Goal: Information Seeking & Learning: Learn about a topic

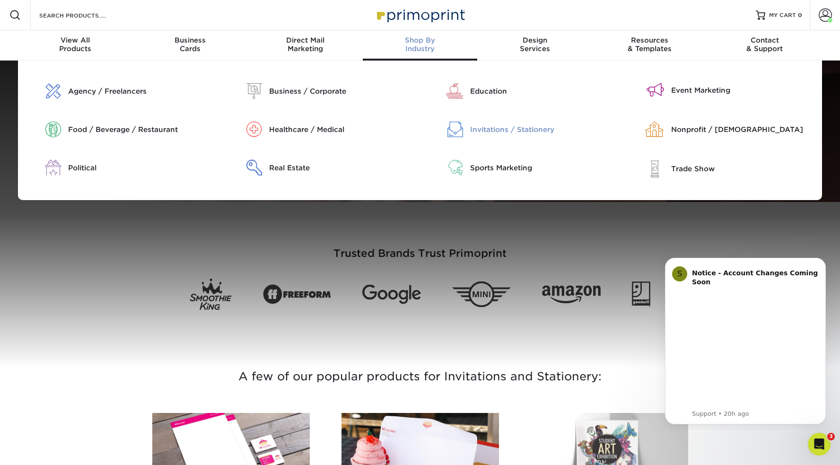
click at [490, 131] on div "Invitations / Stationery" at bounding box center [542, 129] width 144 height 10
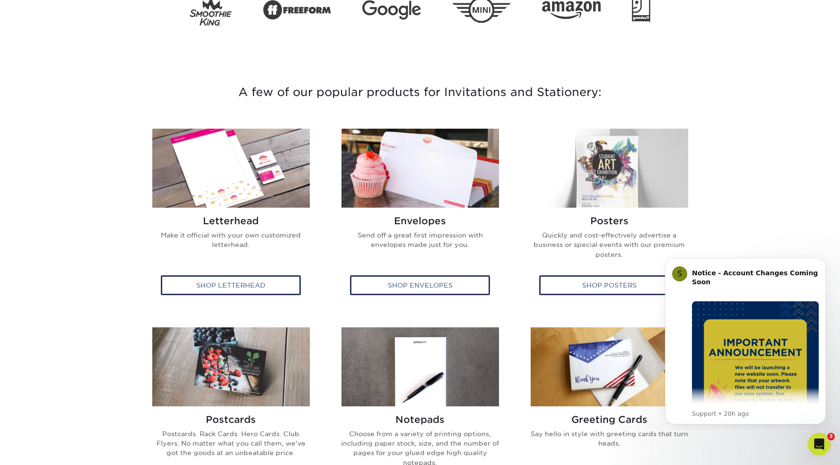
scroll to position [306, 0]
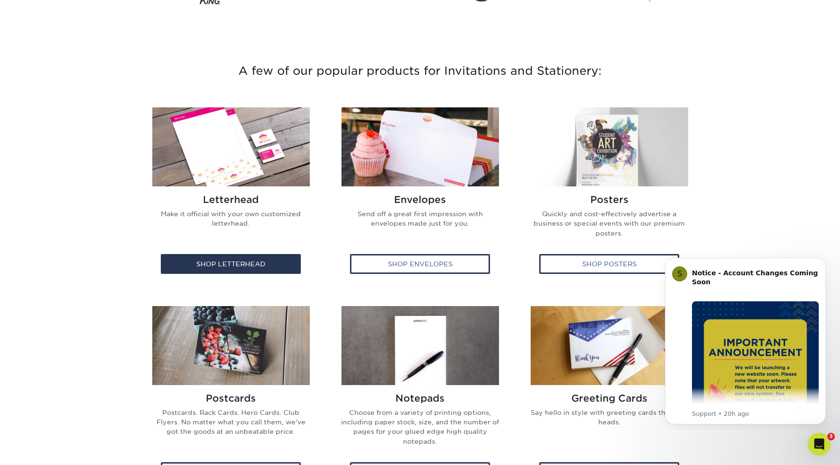
click at [231, 160] on img at bounding box center [231, 146] width 158 height 79
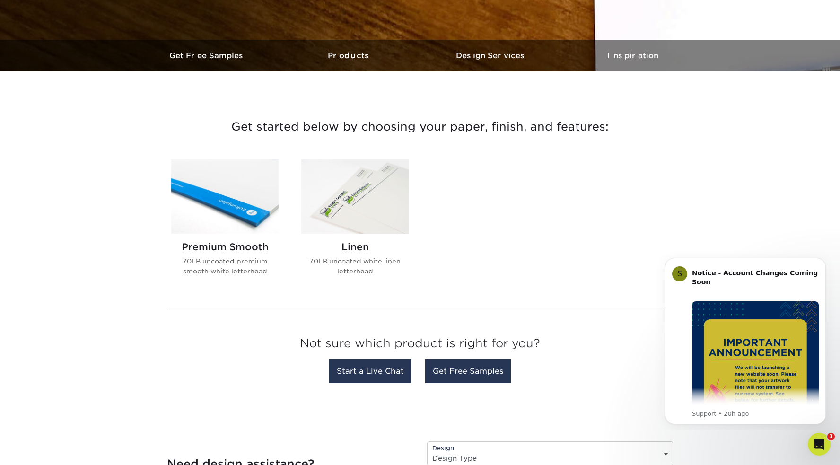
click at [225, 222] on img at bounding box center [224, 196] width 107 height 74
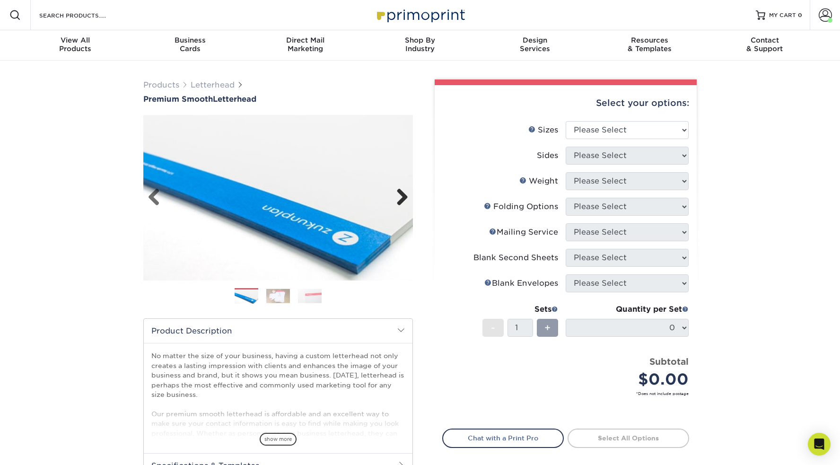
click at [404, 198] on link "Next" at bounding box center [398, 197] width 19 height 19
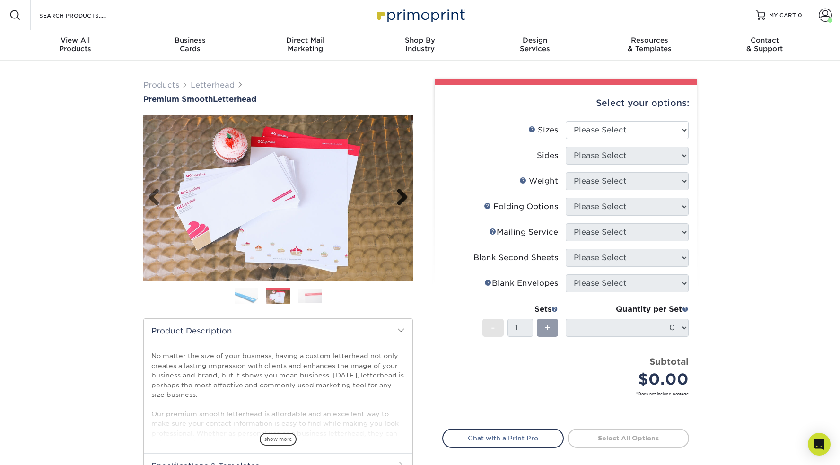
click at [404, 198] on link "Next" at bounding box center [398, 197] width 19 height 19
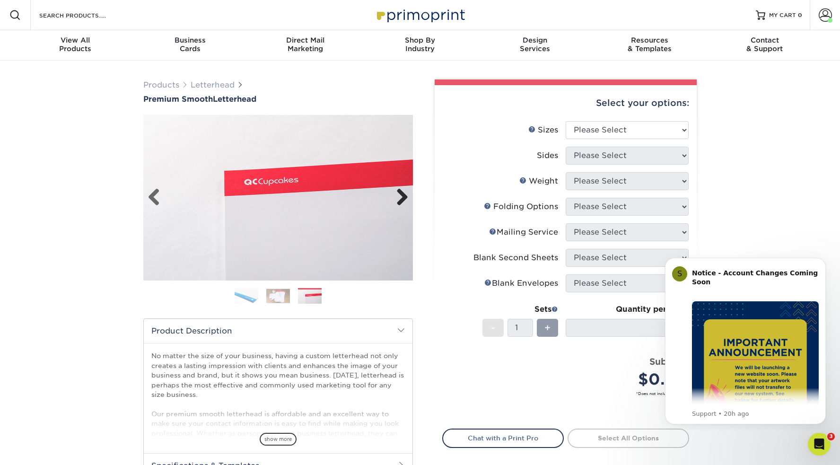
click at [404, 198] on link "Next" at bounding box center [398, 197] width 19 height 19
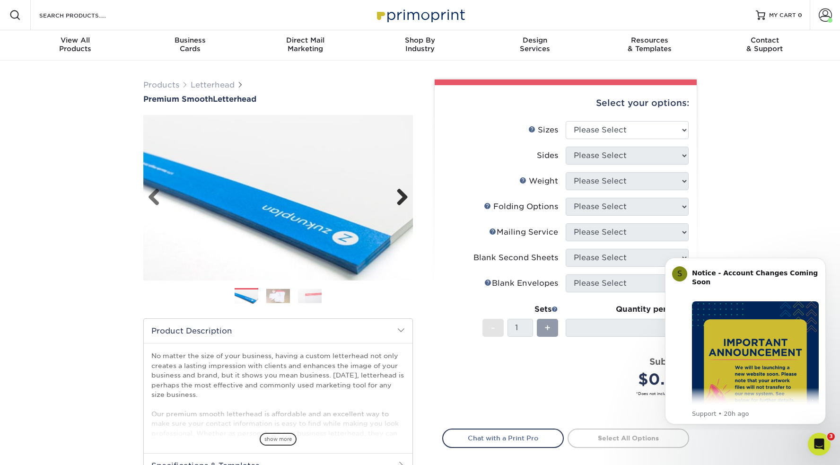
click at [404, 198] on link "Next" at bounding box center [398, 197] width 19 height 19
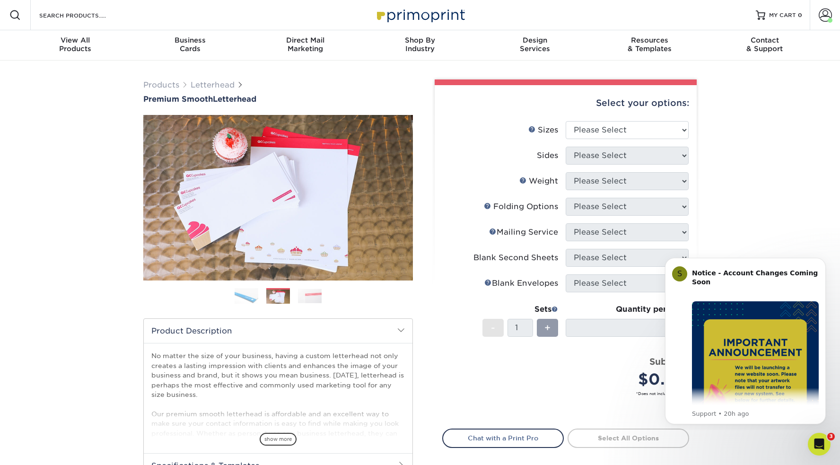
click at [280, 296] on img at bounding box center [278, 296] width 24 height 15
click at [306, 294] on img at bounding box center [310, 296] width 24 height 15
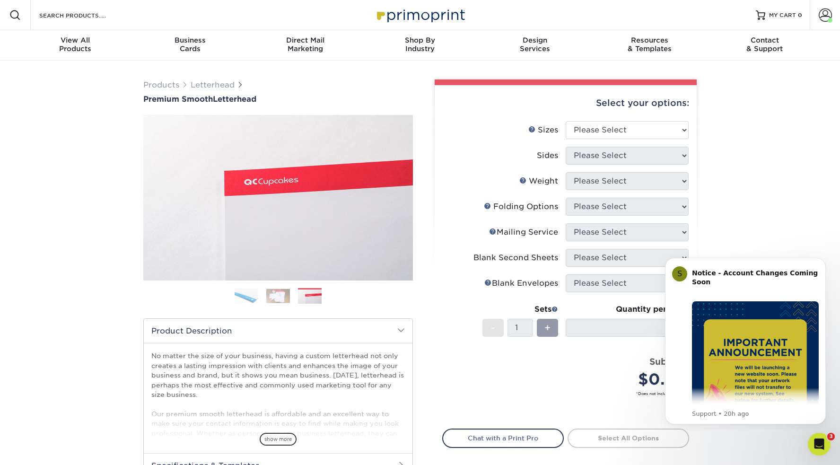
click at [289, 295] on img at bounding box center [278, 296] width 24 height 15
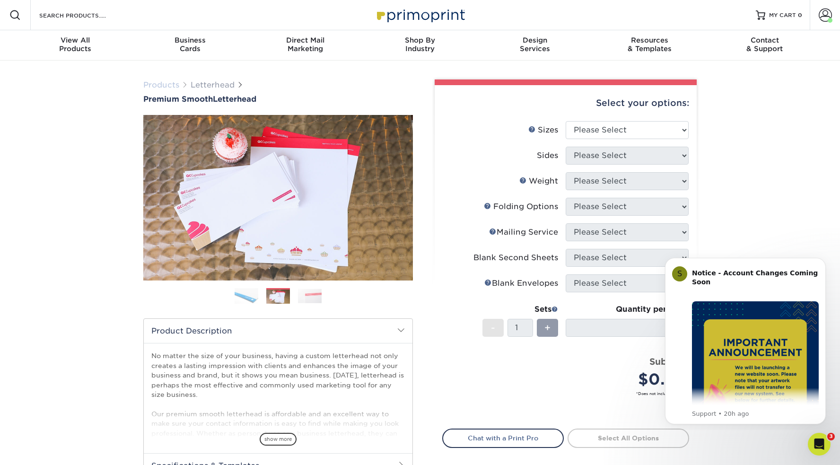
click at [172, 89] on link "Products" at bounding box center [161, 84] width 36 height 9
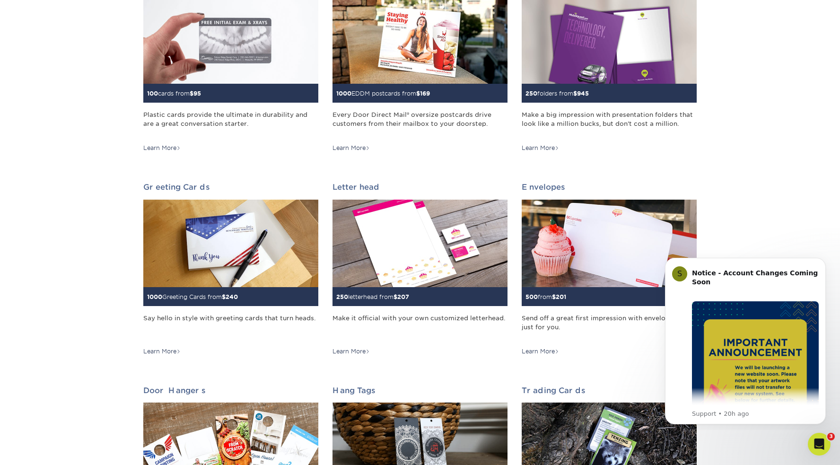
scroll to position [394, 0]
